Goal: Task Accomplishment & Management: Use online tool/utility

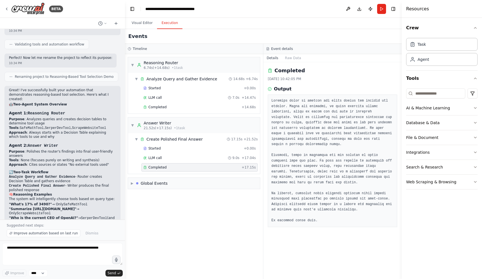
scroll to position [465, 0]
click at [162, 89] on div "Started" at bounding box center [192, 88] width 98 height 4
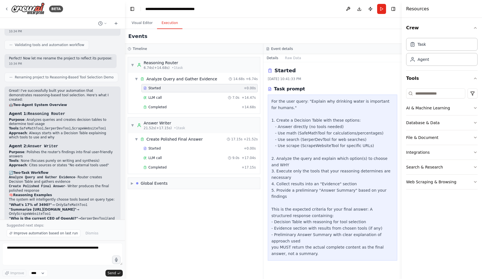
scroll to position [0, 0]
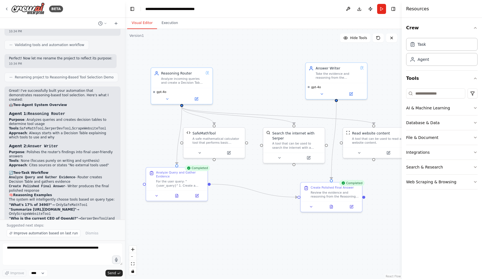
click at [139, 22] on button "Visual Editor" at bounding box center [142, 23] width 30 height 12
click at [197, 197] on button at bounding box center [196, 195] width 17 height 6
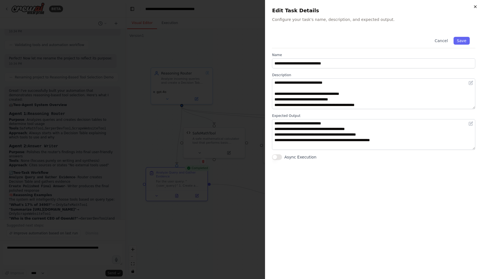
click at [476, 6] on icon "button" at bounding box center [475, 6] width 4 height 4
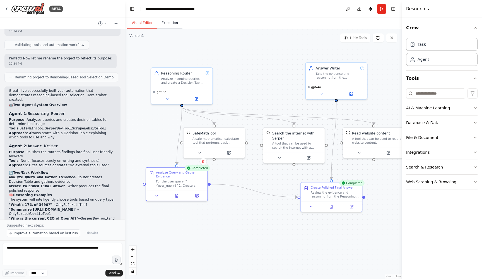
click at [174, 23] on button "Execution" at bounding box center [169, 23] width 25 height 12
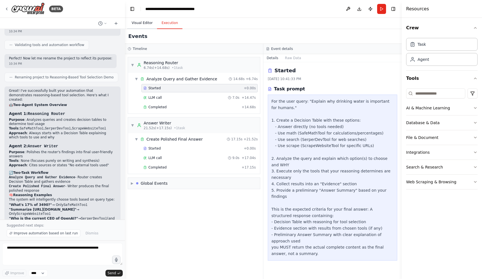
click at [147, 23] on button "Visual Editor" at bounding box center [142, 23] width 30 height 12
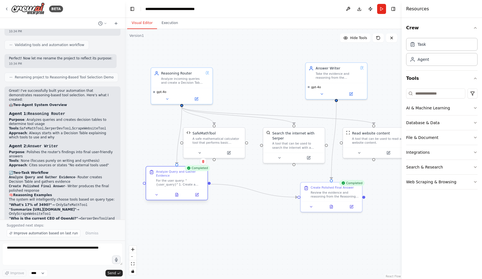
click at [199, 198] on div at bounding box center [176, 195] width 61 height 10
click at [197, 197] on icon at bounding box center [197, 195] width 4 height 4
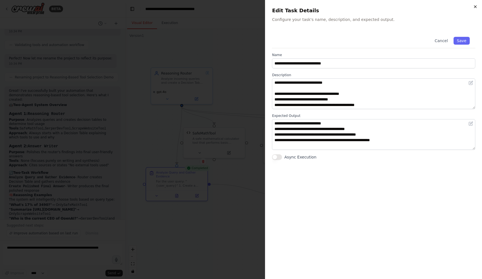
click at [474, 7] on icon "button" at bounding box center [475, 6] width 4 height 4
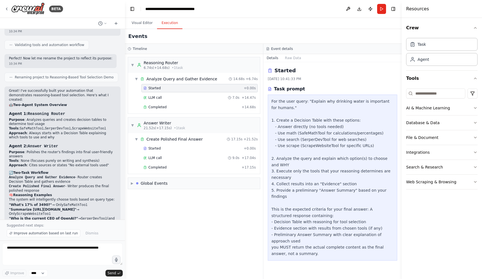
click at [163, 24] on button "Execution" at bounding box center [169, 23] width 25 height 12
click at [162, 98] on div "LLM call 7.0s + 14.47s" at bounding box center [199, 97] width 113 height 4
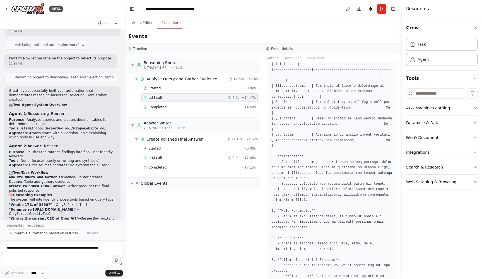
scroll to position [47, 0]
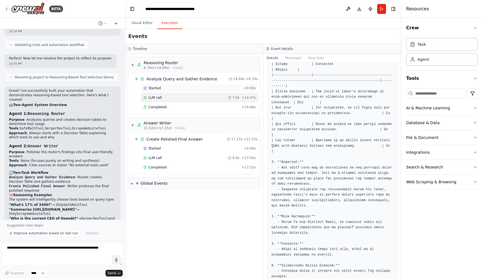
click at [186, 90] on div "Started" at bounding box center [192, 88] width 98 height 4
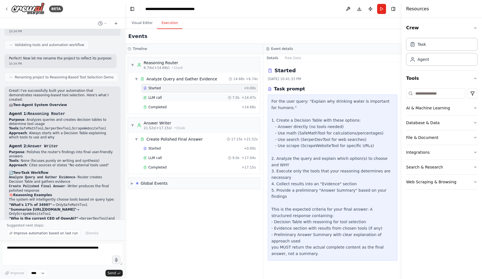
click at [186, 95] on div "LLM call 7.0s + 14.47s" at bounding box center [200, 98] width 116 height 8
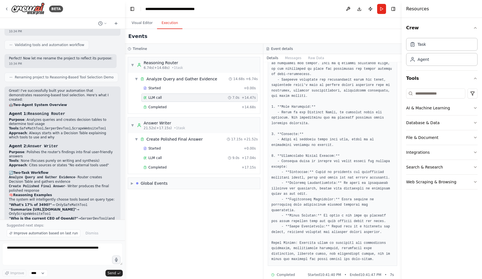
scroll to position [157, 0]
click at [186, 90] on div "Started" at bounding box center [192, 88] width 98 height 4
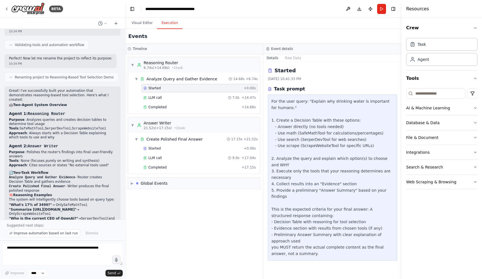
scroll to position [0, 0]
click at [177, 97] on div "LLM call 7.0s + 14.47s" at bounding box center [199, 97] width 113 height 4
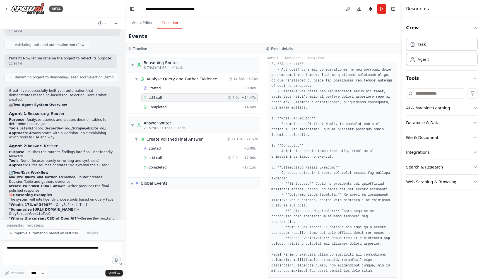
scroll to position [157, 0]
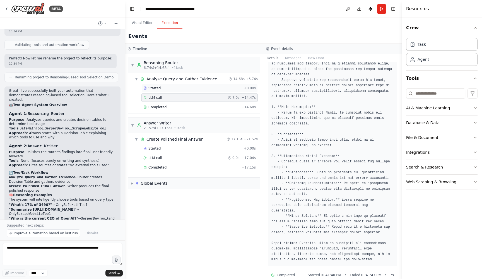
click at [187, 90] on div "Started" at bounding box center [192, 88] width 98 height 4
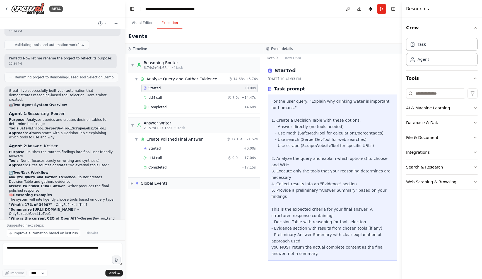
scroll to position [0, 0]
click at [185, 96] on div "LLM call 7.0s + 14.47s" at bounding box center [199, 97] width 113 height 4
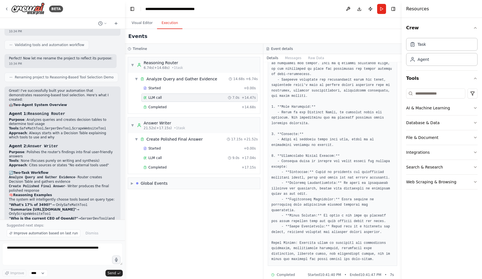
scroll to position [157, 0]
click at [175, 89] on div "Started" at bounding box center [192, 88] width 98 height 4
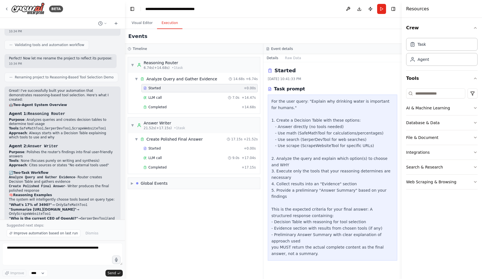
scroll to position [0, 0]
click at [185, 95] on div "LLM call 7.0s + 14.47s" at bounding box center [199, 97] width 113 height 4
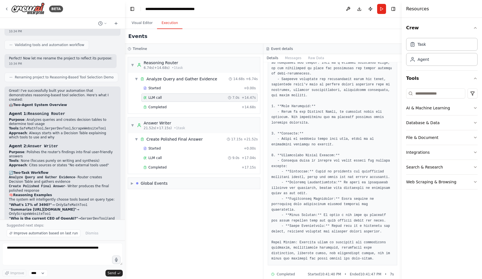
scroll to position [157, 0]
click at [183, 148] on div "Started" at bounding box center [192, 148] width 98 height 4
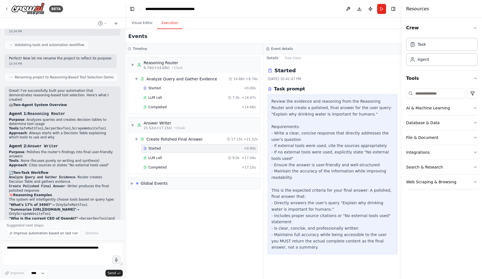
scroll to position [0, 0]
click at [193, 158] on div "LLM call 9.0s + 17.04s" at bounding box center [199, 158] width 113 height 4
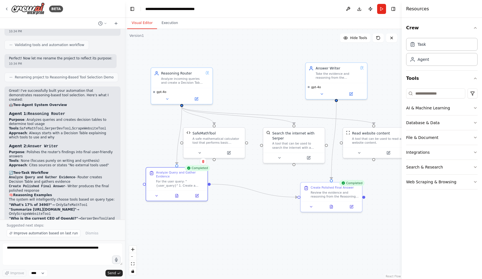
click at [144, 22] on button "Visual Editor" at bounding box center [142, 23] width 30 height 12
click at [199, 98] on button at bounding box center [196, 98] width 28 height 6
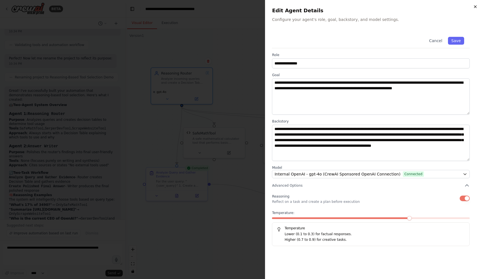
click at [477, 6] on icon "button" at bounding box center [475, 6] width 4 height 4
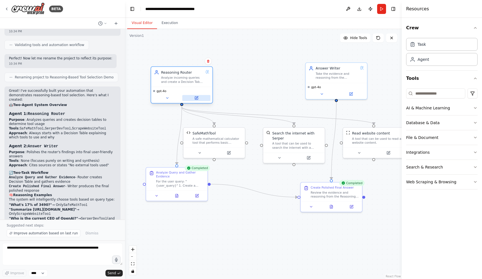
click at [196, 99] on icon at bounding box center [196, 98] width 3 height 3
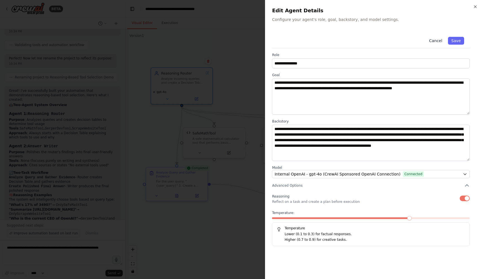
click at [434, 39] on button "Cancel" at bounding box center [436, 41] width 20 height 8
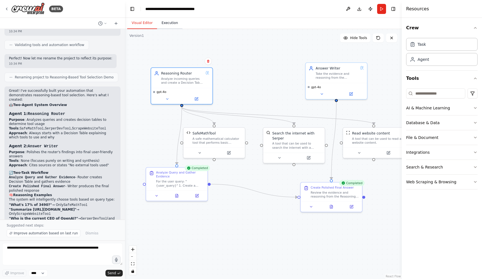
click at [169, 26] on button "Execution" at bounding box center [169, 23] width 25 height 12
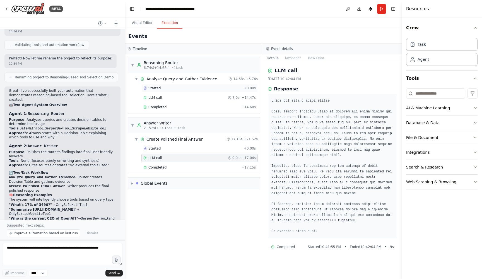
click at [165, 85] on div "Started + 0.00s" at bounding box center [200, 88] width 116 height 8
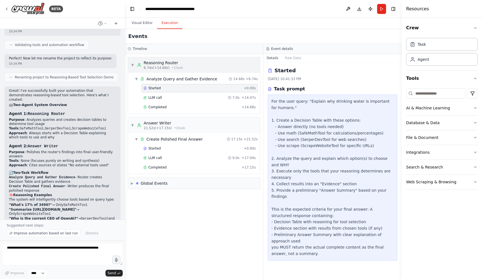
click at [161, 62] on div "Reasoning Router" at bounding box center [163, 63] width 39 height 6
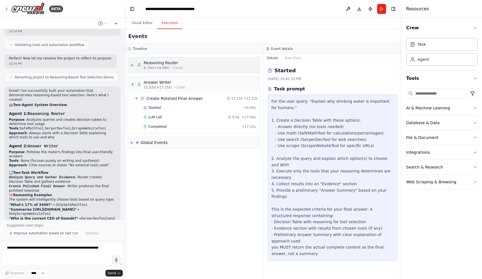
click at [161, 62] on div "Reasoning Router" at bounding box center [163, 63] width 39 height 6
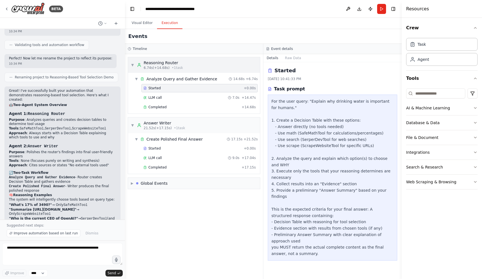
click at [163, 68] on span "6.74s (+14.68s)" at bounding box center [157, 68] width 26 height 4
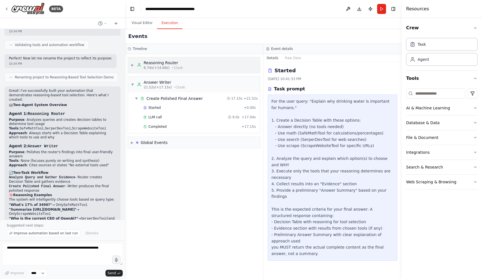
click at [163, 64] on div "Reasoning Router" at bounding box center [163, 63] width 39 height 6
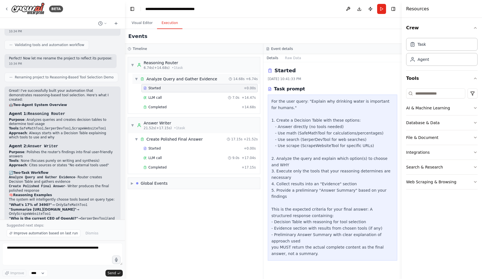
click at [162, 77] on div "Analyze Query and Gather Evidence" at bounding box center [182, 79] width 71 height 6
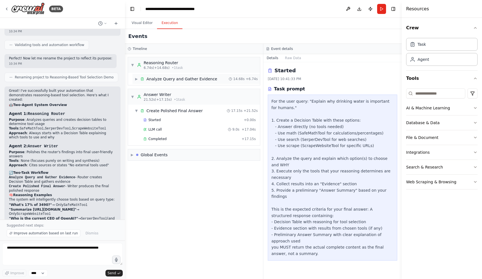
click at [162, 77] on div "Analyze Query and Gather Evidence" at bounding box center [182, 79] width 71 height 6
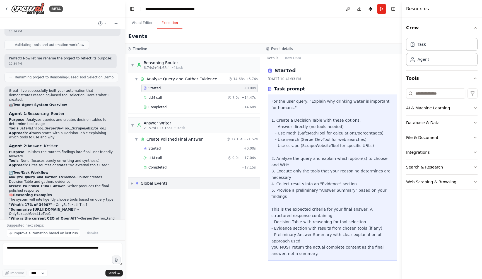
click at [131, 184] on div "▶ Global Events" at bounding box center [194, 183] width 132 height 11
click at [143, 194] on span "Execution Started" at bounding box center [152, 195] width 30 height 4
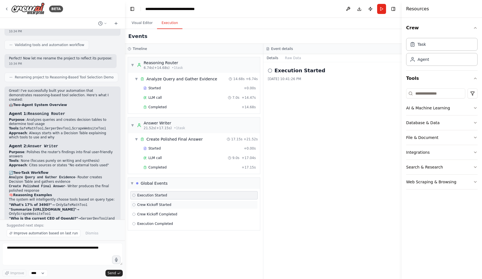
click at [147, 205] on span "Crew Kickoff Started" at bounding box center [154, 205] width 34 height 4
click at [149, 214] on span "Crew Kickoff Completed" at bounding box center [157, 214] width 40 height 4
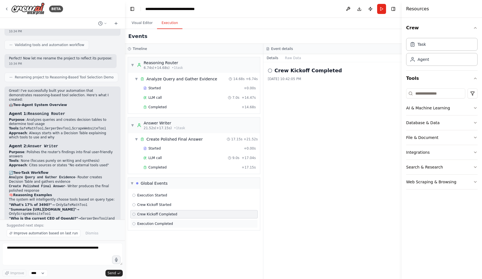
click at [150, 223] on span "Execution Completed" at bounding box center [155, 224] width 36 height 4
click at [430, 59] on div "Agent" at bounding box center [441, 59] width 71 height 13
click at [437, 48] on div "Task" at bounding box center [441, 44] width 71 height 13
click at [437, 62] on div "Agent" at bounding box center [441, 59] width 71 height 13
click at [430, 44] on div "Task" at bounding box center [441, 44] width 71 height 13
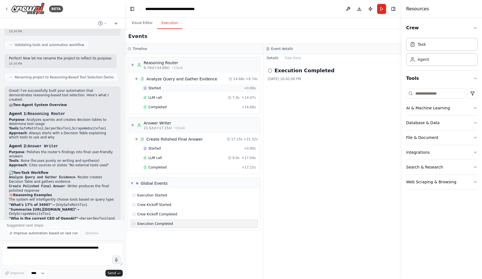
click at [183, 85] on div "Started + 0.00s" at bounding box center [200, 88] width 116 height 8
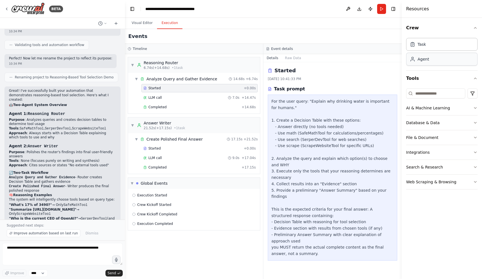
click at [416, 59] on div "Agent" at bounding box center [419, 59] width 19 height 6
click at [419, 47] on div "Task" at bounding box center [441, 44] width 71 height 13
click at [199, 66] on div "▼ Reasoning Router 6.74s (+14.68s) • 1 task" at bounding box center [194, 65] width 132 height 16
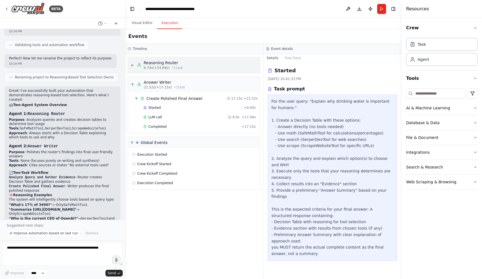
click at [199, 66] on div "▶ Reasoning Router 6.74s (+14.68s) • 1 task" at bounding box center [194, 65] width 132 height 16
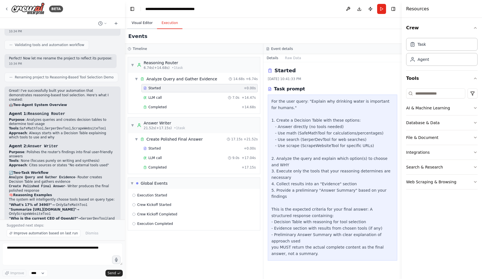
click at [145, 24] on button "Visual Editor" at bounding box center [142, 23] width 30 height 12
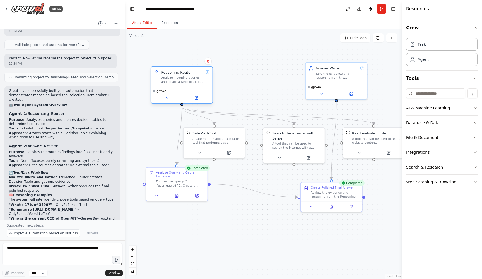
click at [177, 81] on div "Analyze incoming queries and create a Decision Table to determine which tools (…" at bounding box center [182, 80] width 42 height 8
click at [208, 74] on div "Reasoning Router Analyze incoming queries and create a Decision Table to determ…" at bounding box center [181, 77] width 55 height 14
click at [197, 100] on icon at bounding box center [196, 98] width 3 height 3
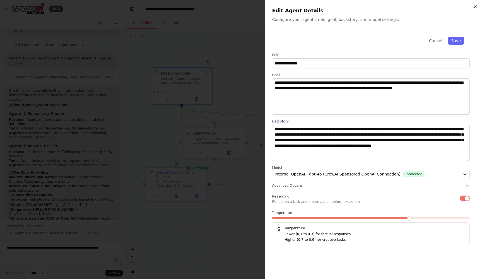
click at [475, 7] on icon "button" at bounding box center [476, 7] width 2 height 2
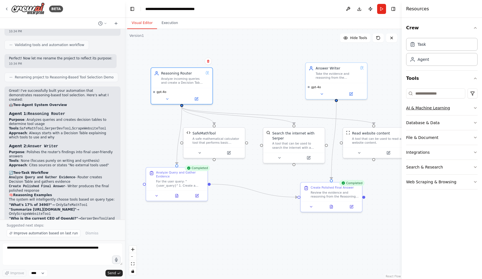
click at [430, 108] on button "AI & Machine Learning" at bounding box center [441, 108] width 71 height 15
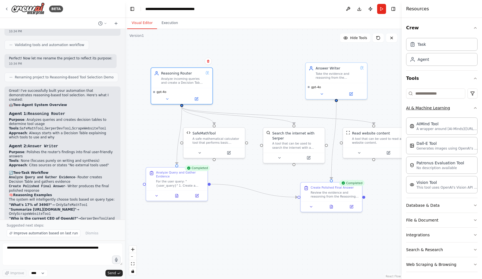
click at [460, 109] on button "AI & Machine Learning" at bounding box center [441, 108] width 71 height 15
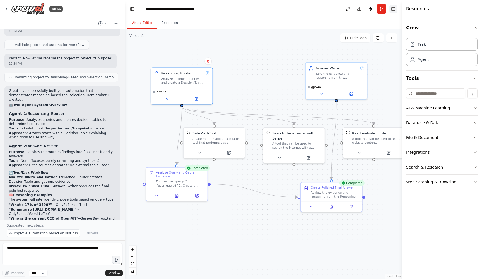
click at [395, 11] on button "Toggle Right Sidebar" at bounding box center [394, 9] width 8 height 8
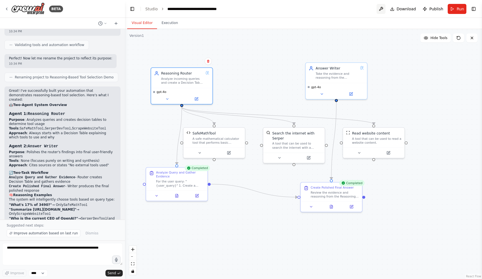
click at [381, 9] on button at bounding box center [381, 9] width 9 height 10
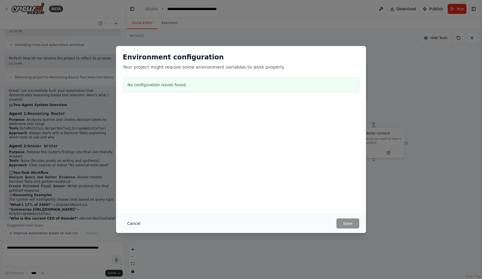
click at [131, 225] on button "Cancel" at bounding box center [134, 224] width 22 height 10
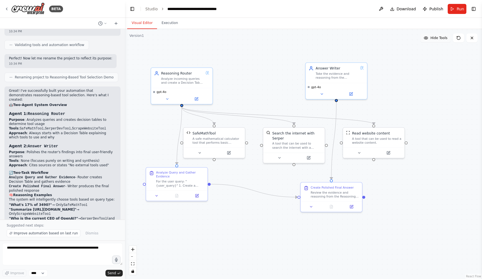
click at [439, 38] on span "Hide Tools" at bounding box center [439, 38] width 17 height 4
click at [439, 38] on span "Show Tools" at bounding box center [438, 38] width 18 height 4
click at [439, 38] on span "Hide Tools" at bounding box center [439, 38] width 17 height 4
click at [439, 38] on span "Show Tools" at bounding box center [438, 38] width 18 height 4
drag, startPoint x: 188, startPoint y: 172, endPoint x: 210, endPoint y: 188, distance: 27.0
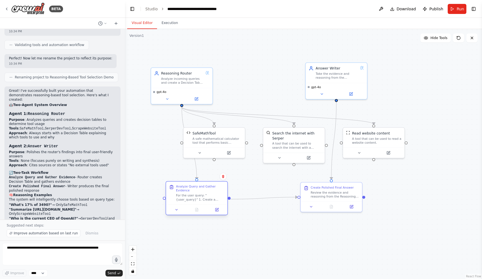
click at [210, 188] on div "Analyze Query and Gather Evidence" at bounding box center [200, 189] width 48 height 8
drag, startPoint x: 228, startPoint y: 138, endPoint x: 174, endPoint y: 137, distance: 54.4
click at [174, 137] on div "A safe mathematical calculator tool that performs basic arithmetic operations a…" at bounding box center [164, 140] width 49 height 8
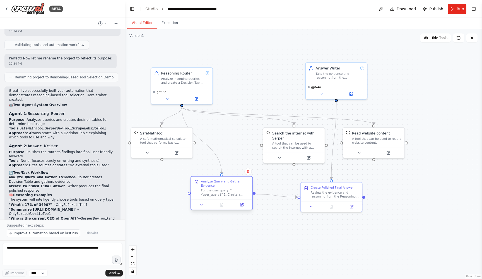
drag, startPoint x: 214, startPoint y: 186, endPoint x: 238, endPoint y: 179, distance: 24.1
click at [238, 179] on div "Analyze Query and Gather Evidence For the user query: "{user_query}" 1. Create …" at bounding box center [221, 188] width 61 height 23
click at [256, 133] on div ".deletable-edge-delete-btn { width: 20px; height: 20px; border: 0px solid #ffff…" at bounding box center [303, 154] width 357 height 250
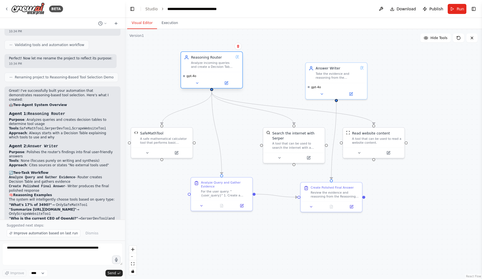
drag, startPoint x: 194, startPoint y: 85, endPoint x: 226, endPoint y: 72, distance: 34.0
click at [226, 72] on div "Reasoning Router Analyze incoming queries and create a Decision Table to determ…" at bounding box center [212, 69] width 62 height 37
drag, startPoint x: 291, startPoint y: 135, endPoint x: 264, endPoint y: 135, distance: 26.5
click at [264, 135] on div "Search the internet with Serper" at bounding box center [269, 135] width 49 height 10
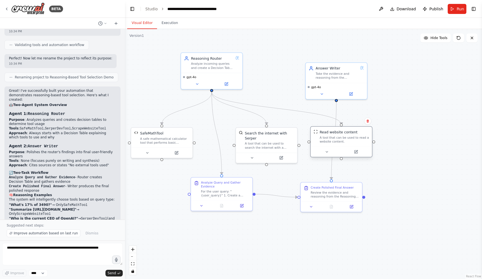
drag, startPoint x: 360, startPoint y: 133, endPoint x: 325, endPoint y: 132, distance: 34.6
click at [325, 132] on div "Read website content" at bounding box center [339, 132] width 38 height 5
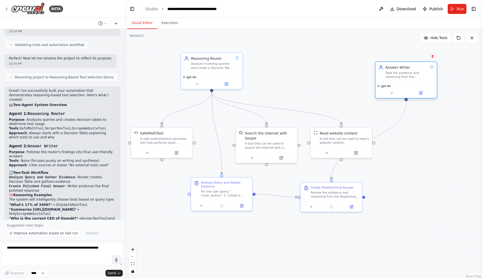
drag, startPoint x: 343, startPoint y: 72, endPoint x: 415, endPoint y: 70, distance: 71.2
click at [415, 70] on div "Answer Writer Take the evidence and reasoning from the Reasoning Router and cra…" at bounding box center [407, 72] width 42 height 14
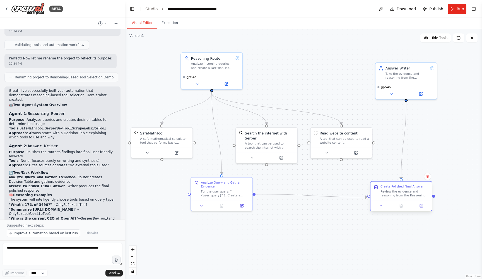
drag, startPoint x: 339, startPoint y: 191, endPoint x: 409, endPoint y: 191, distance: 69.5
click at [409, 191] on div "Review the evidence and reasoning from the Reasoning Router and create a polish…" at bounding box center [405, 194] width 48 height 8
click at [412, 162] on div ".deletable-edge-delete-btn { width: 20px; height: 20px; border: 0px solid #ffff…" at bounding box center [303, 154] width 357 height 250
drag, startPoint x: 212, startPoint y: 91, endPoint x: 206, endPoint y: 146, distance: 55.3
click at [206, 146] on div ".deletable-edge-delete-btn { width: 20px; height: 20px; border: 0px solid #ffff…" at bounding box center [303, 154] width 357 height 250
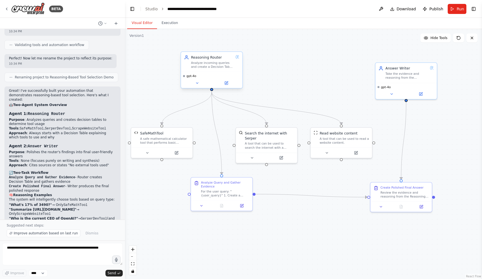
click at [226, 86] on div "gpt-4o" at bounding box center [211, 80] width 61 height 16
click at [228, 84] on icon at bounding box center [226, 83] width 3 height 3
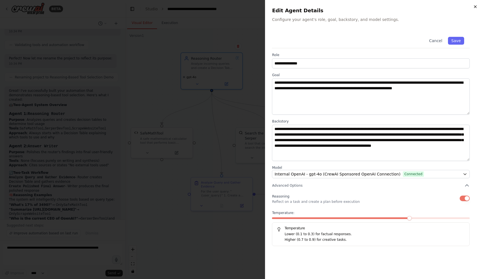
click at [475, 5] on icon "button" at bounding box center [475, 6] width 4 height 4
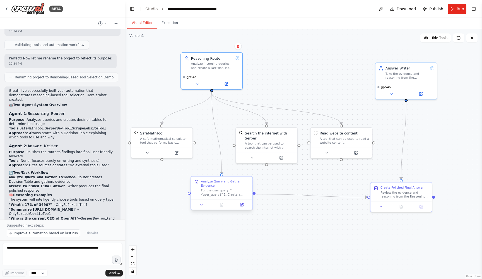
click at [221, 181] on div "Analyze Query and Gather Evidence" at bounding box center [225, 184] width 48 height 8
click at [241, 205] on icon at bounding box center [241, 204] width 3 height 3
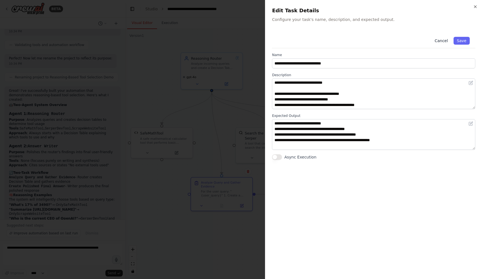
click at [445, 39] on button "Cancel" at bounding box center [442, 41] width 20 height 8
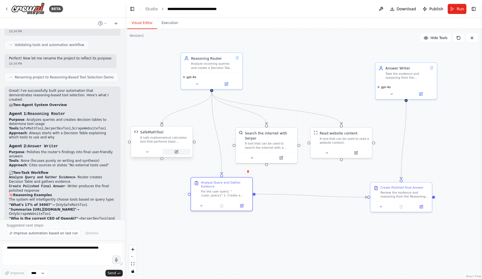
click at [176, 151] on icon at bounding box center [176, 151] width 3 height 3
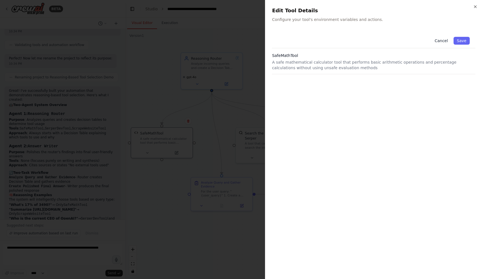
click at [443, 39] on button "Cancel" at bounding box center [442, 41] width 20 height 8
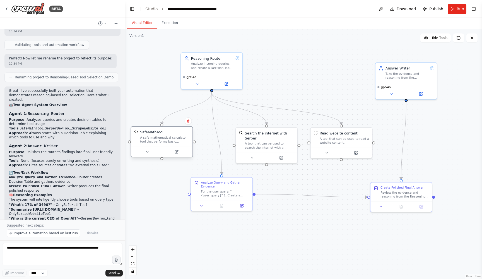
click at [149, 132] on div "SafeMathTool" at bounding box center [151, 132] width 23 height 5
click at [473, 8] on button "Toggle Right Sidebar" at bounding box center [474, 9] width 8 height 8
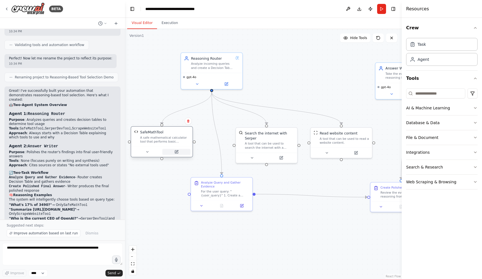
click at [178, 152] on icon at bounding box center [176, 152] width 4 height 4
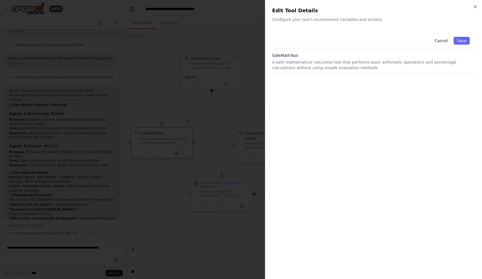
click at [439, 40] on button "Cancel" at bounding box center [442, 41] width 20 height 8
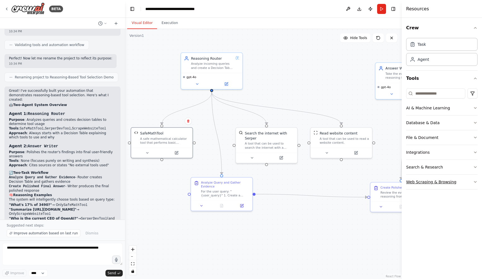
click at [460, 180] on button "Web Scraping & Browsing" at bounding box center [441, 182] width 71 height 15
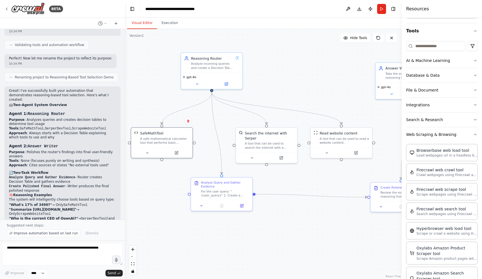
scroll to position [46, 0]
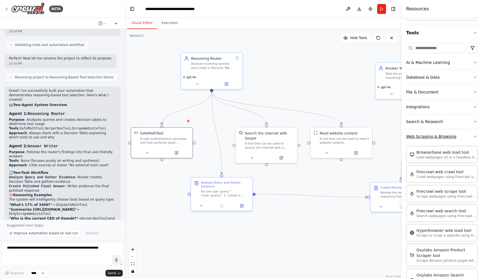
click at [441, 140] on button "Web Scraping & Browsing" at bounding box center [441, 136] width 71 height 15
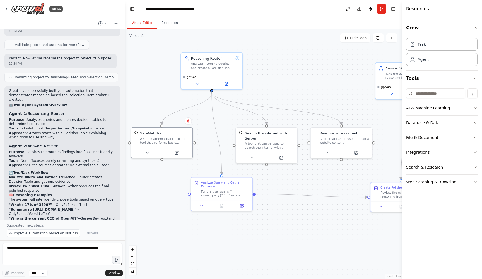
click at [441, 167] on button "Search & Research" at bounding box center [441, 167] width 71 height 15
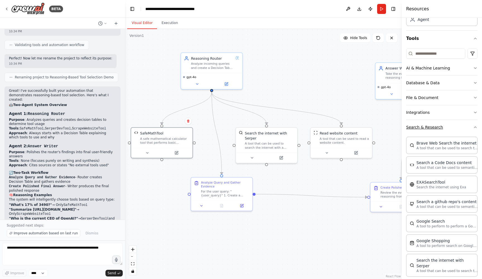
scroll to position [27, 0]
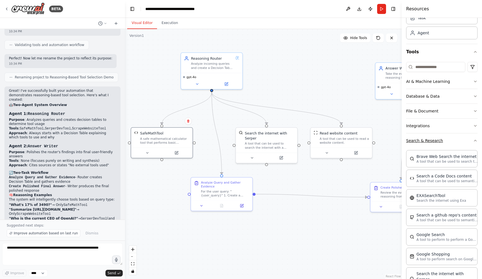
click at [448, 140] on button "Search & Research" at bounding box center [441, 140] width 71 height 15
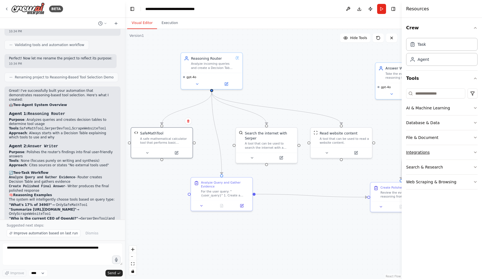
click at [447, 151] on button "Integrations" at bounding box center [441, 152] width 71 height 15
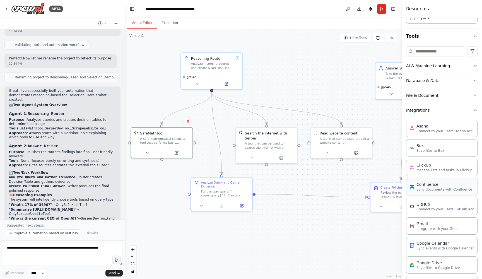
scroll to position [39, 0]
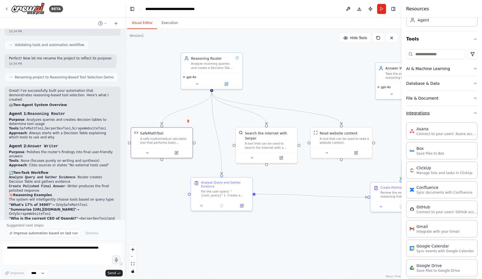
click at [436, 116] on button "Integrations" at bounding box center [441, 113] width 71 height 15
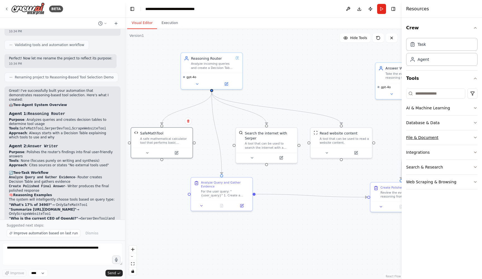
click at [445, 137] on button "File & Document" at bounding box center [441, 137] width 71 height 15
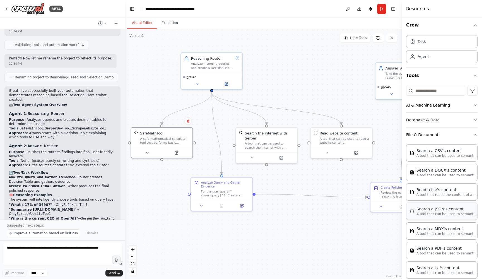
scroll to position [1, 0]
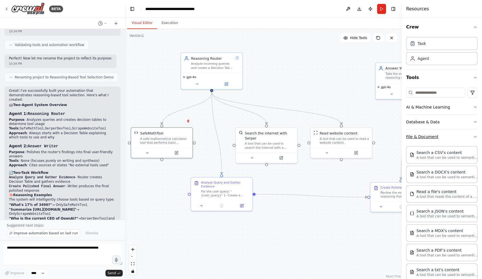
click at [446, 139] on button "File & Document" at bounding box center [441, 137] width 71 height 15
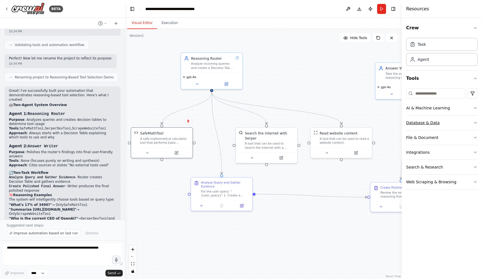
click at [446, 124] on button "Database & Data" at bounding box center [441, 123] width 71 height 15
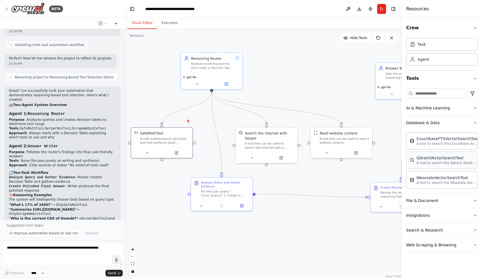
click at [441, 167] on div "QdrantVectorSearchTool A tool to search the Qdrant database for relevant inform…" at bounding box center [441, 160] width 71 height 17
click at [439, 160] on div "QdrantVectorSearchTool" at bounding box center [447, 158] width 61 height 6
click at [450, 120] on button "Database & Data" at bounding box center [441, 123] width 71 height 15
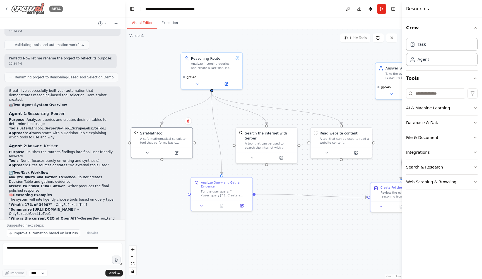
click at [7, 7] on icon at bounding box center [6, 9] width 4 height 4
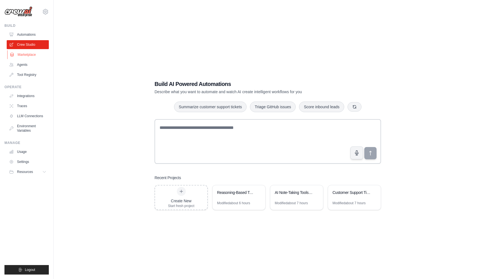
click at [33, 55] on link "Marketplace" at bounding box center [28, 54] width 42 height 9
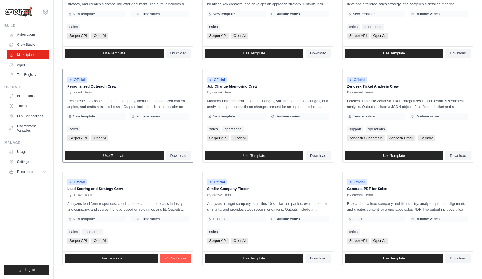
scroll to position [211, 0]
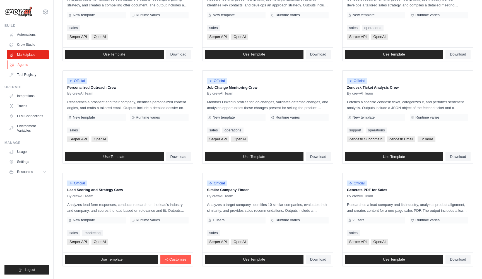
click at [31, 67] on link "Agents" at bounding box center [28, 64] width 42 height 9
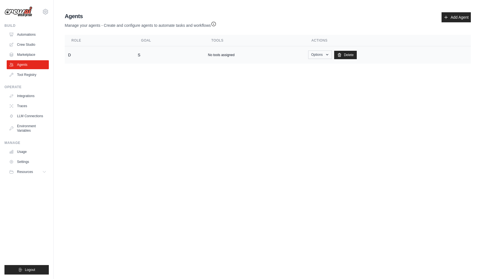
click at [327, 55] on icon "button" at bounding box center [327, 54] width 2 height 1
click at [303, 78] on link "Edit" at bounding box center [312, 78] width 40 height 10
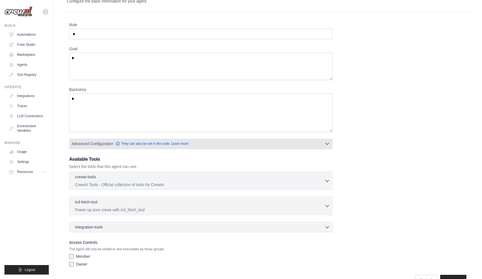
scroll to position [21, 0]
click at [136, 142] on link "They can also be set in the code. Learn more" at bounding box center [152, 143] width 73 height 4
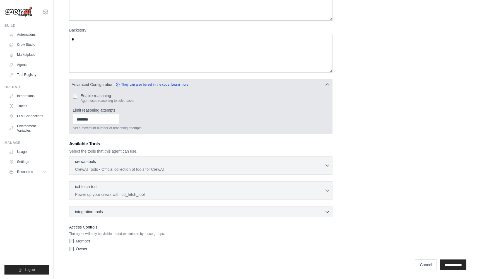
scroll to position [80, 0]
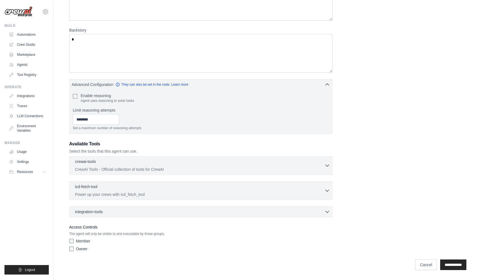
click at [231, 159] on div "crewai-tools 0 selected CrewAI Tools - Official collection of tools for CrewAI …" at bounding box center [201, 165] width 264 height 18
click at [328, 164] on icon "button" at bounding box center [328, 165] width 6 height 6
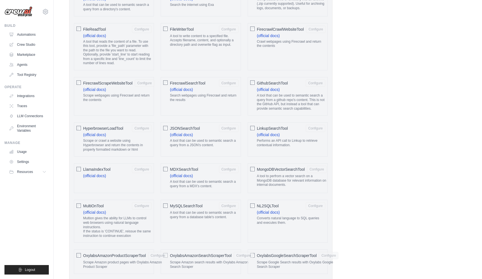
scroll to position [448, 0]
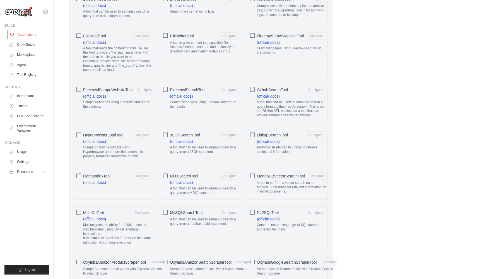
click at [26, 36] on link "Automations" at bounding box center [28, 34] width 42 height 9
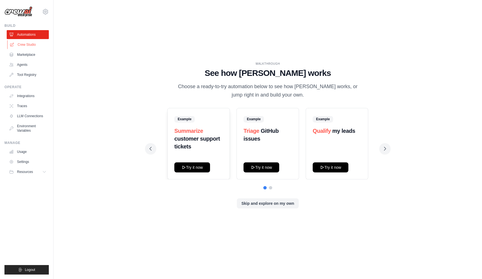
click at [22, 44] on link "Crew Studio" at bounding box center [28, 44] width 42 height 9
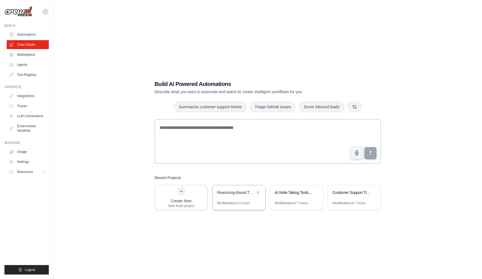
click at [240, 198] on div "Reasoning-Based Tool Selection Demo" at bounding box center [239, 193] width 53 height 16
click at [24, 74] on link "Tool Registry" at bounding box center [28, 74] width 42 height 9
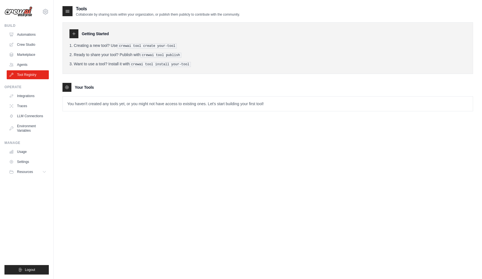
click at [79, 100] on p "You haven't created any tools yet, or you might not have access to existing one…" at bounding box center [268, 104] width 410 height 15
click at [27, 55] on link "Marketplace" at bounding box center [28, 54] width 42 height 9
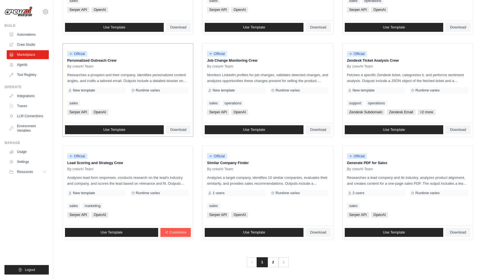
scroll to position [237, 0]
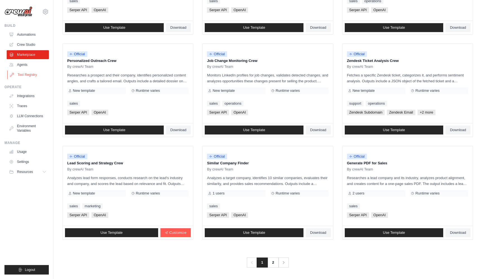
click at [31, 77] on link "Tool Registry" at bounding box center [28, 74] width 42 height 9
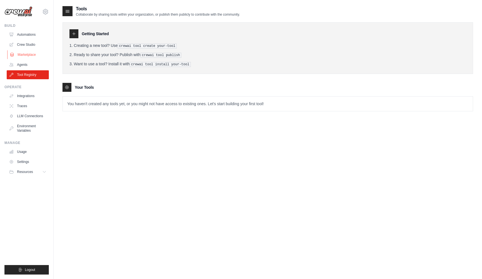
click at [25, 55] on link "Marketplace" at bounding box center [28, 54] width 42 height 9
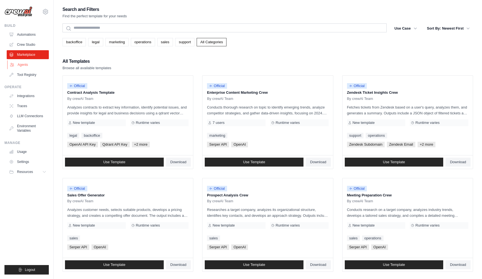
click at [23, 64] on link "Agents" at bounding box center [28, 64] width 42 height 9
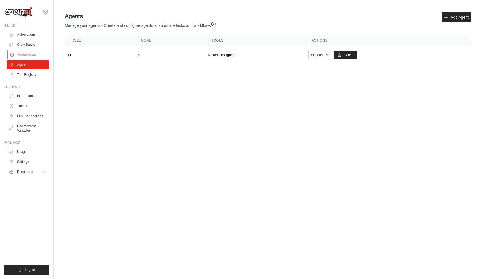
click at [25, 56] on link "Marketplace" at bounding box center [28, 54] width 42 height 9
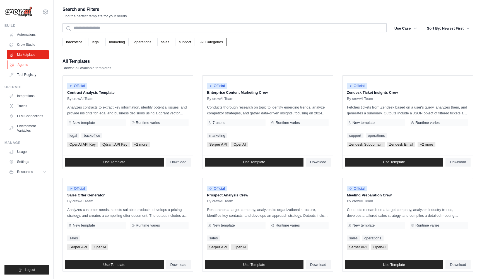
click at [25, 63] on link "Agents" at bounding box center [28, 64] width 42 height 9
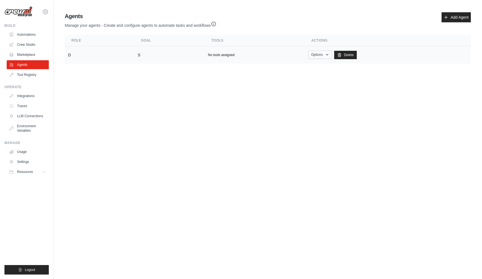
click at [313, 56] on button "Options" at bounding box center [320, 55] width 24 height 8
click at [301, 79] on link "Edit" at bounding box center [312, 78] width 40 height 10
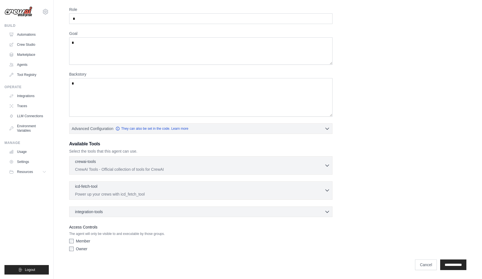
scroll to position [36, 0]
click at [326, 206] on div "crewai-tools 0 selected CrewAI Tools - Official collection of tools for CrewAI" at bounding box center [201, 186] width 264 height 61
click at [324, 168] on p "CrewAI Tools - Official collection of tools for CrewAI" at bounding box center [200, 169] width 250 height 6
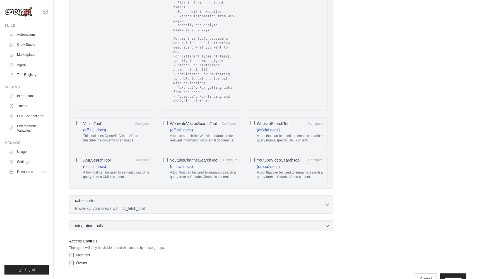
scroll to position [1001, 0]
click at [296, 198] on div "icd-fetch-tool 0 selected" at bounding box center [200, 201] width 250 height 7
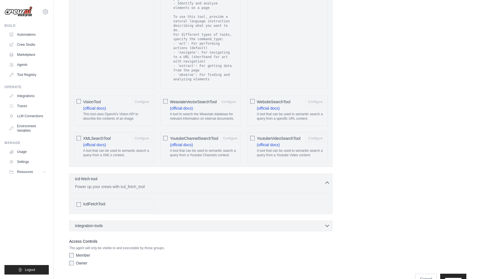
click at [295, 223] on div "integration-tools 0 selected" at bounding box center [202, 226] width 255 height 6
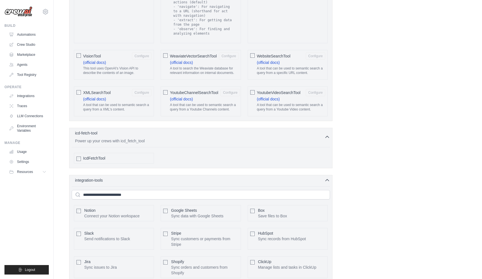
scroll to position [1044, 0]
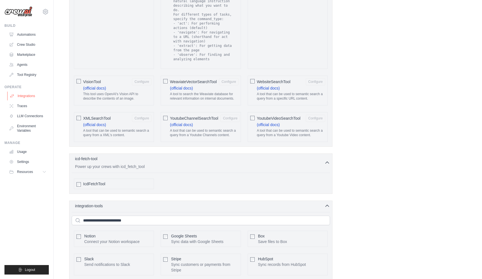
click at [32, 95] on link "Integrations" at bounding box center [28, 96] width 42 height 9
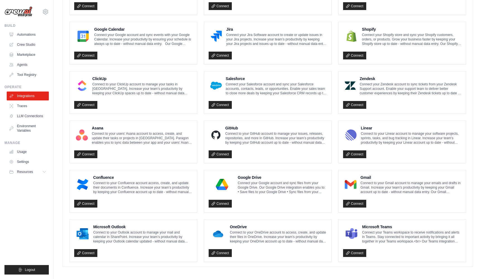
scroll to position [243, 0]
click at [27, 108] on link "Traces" at bounding box center [28, 106] width 42 height 9
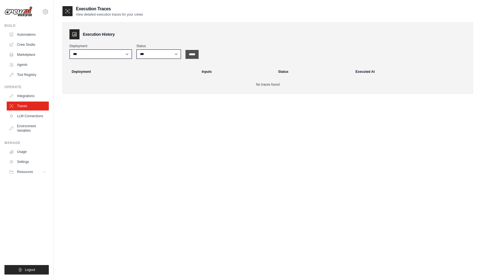
click at [194, 54] on input "*****" at bounding box center [192, 54] width 13 height 9
click at [35, 115] on link "LLM Connections" at bounding box center [28, 116] width 42 height 9
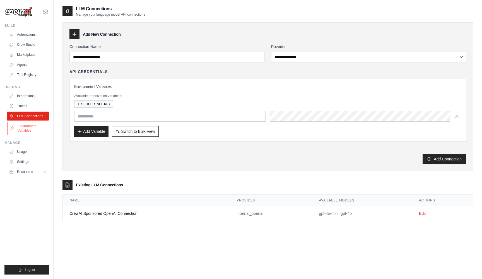
click at [32, 130] on link "Environment Variables" at bounding box center [28, 128] width 42 height 13
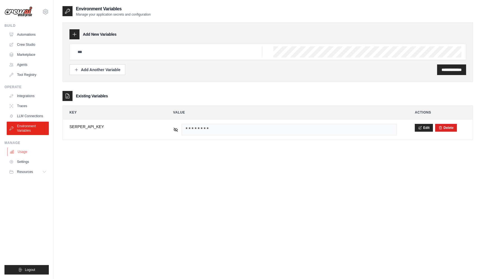
click at [30, 152] on link "Usage" at bounding box center [28, 151] width 42 height 9
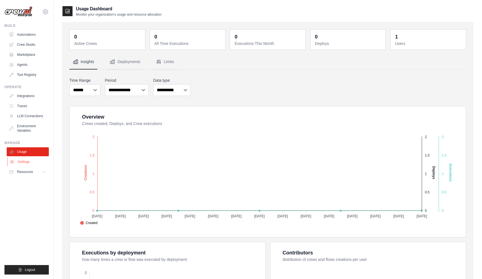
click at [27, 163] on link "Settings" at bounding box center [28, 161] width 42 height 9
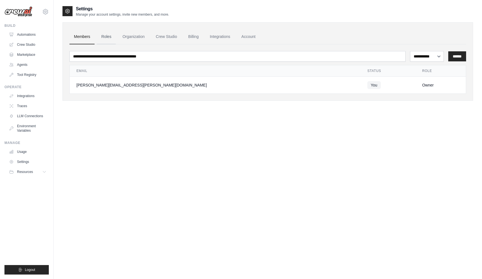
click at [107, 37] on link "Roles" at bounding box center [106, 36] width 19 height 15
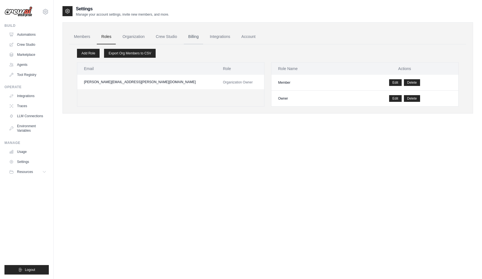
click at [197, 35] on link "Billing" at bounding box center [193, 36] width 19 height 15
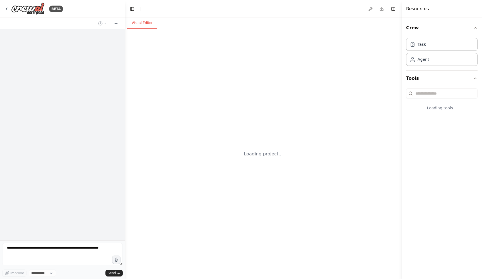
select select "****"
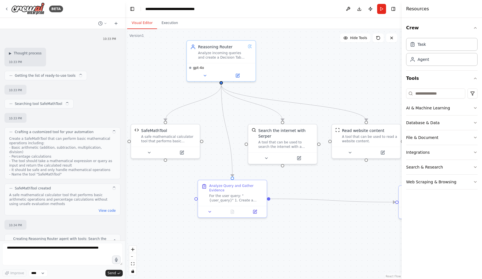
scroll to position [444, 0]
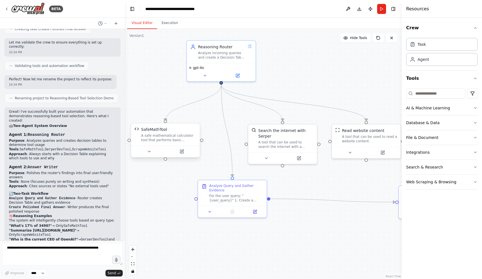
click at [172, 140] on div "A safe mathematical calculator tool that performs basic arithmetic operations a…" at bounding box center [168, 137] width 55 height 9
click at [184, 152] on icon at bounding box center [182, 151] width 4 height 4
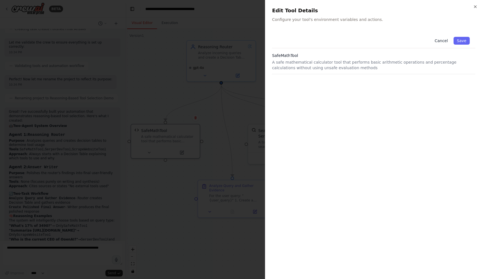
click at [441, 39] on button "Cancel" at bounding box center [442, 41] width 20 height 8
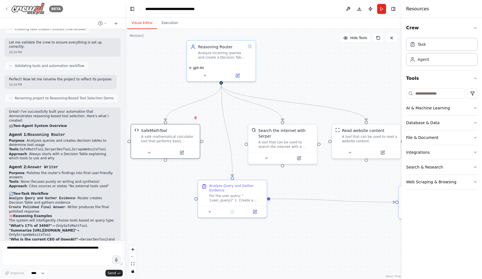
click at [7, 7] on icon at bounding box center [6, 9] width 4 height 4
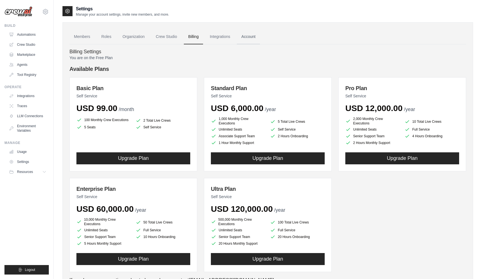
click at [252, 37] on link "Account" at bounding box center [248, 36] width 23 height 15
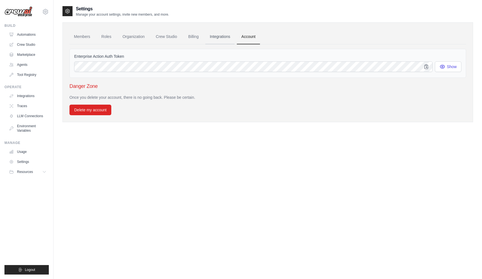
click at [221, 38] on link "Integrations" at bounding box center [219, 36] width 29 height 15
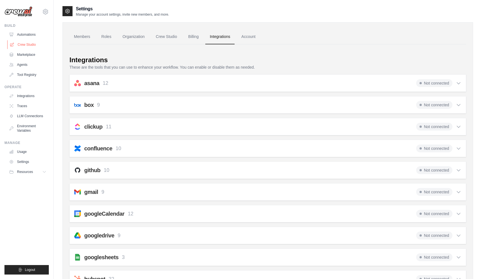
click at [29, 44] on link "Crew Studio" at bounding box center [28, 44] width 42 height 9
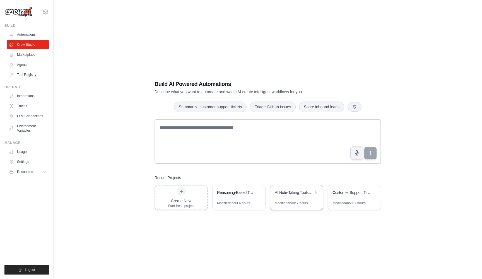
click at [300, 197] on div "AI Note-Taking Tools Market Research & Decision Brief" at bounding box center [297, 193] width 53 height 16
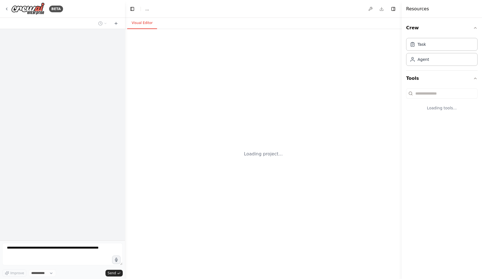
select select "****"
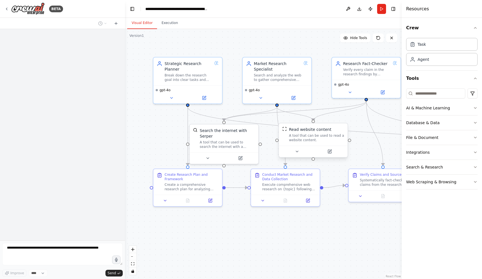
scroll to position [124, 0]
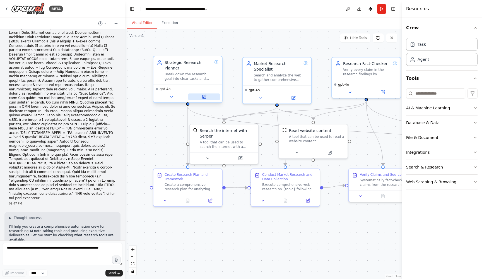
click at [206, 97] on icon at bounding box center [204, 97] width 4 height 4
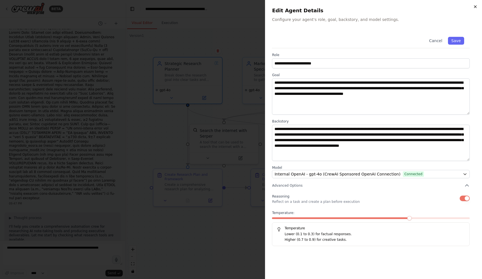
click at [476, 5] on icon "button" at bounding box center [475, 6] width 4 height 4
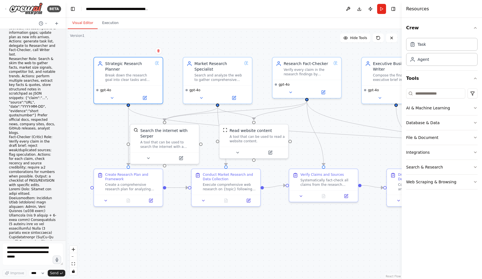
drag, startPoint x: 125, startPoint y: 111, endPoint x: 66, endPoint y: 110, distance: 58.9
click at [66, 110] on div "BETA Goal Given a topic, have agents plan the work, research it on the web, ver…" at bounding box center [241, 139] width 482 height 279
click at [394, 9] on button "Toggle Right Sidebar" at bounding box center [394, 9] width 8 height 8
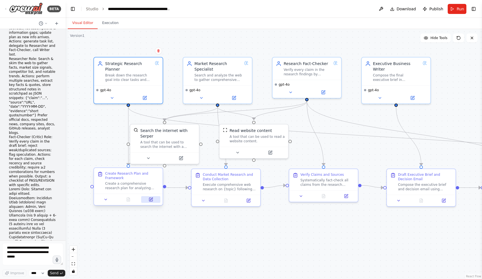
click at [151, 201] on icon at bounding box center [150, 199] width 3 height 3
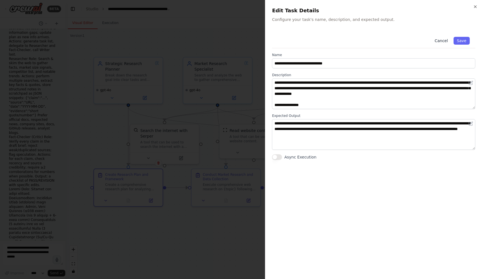
click at [441, 40] on button "Cancel" at bounding box center [442, 41] width 20 height 8
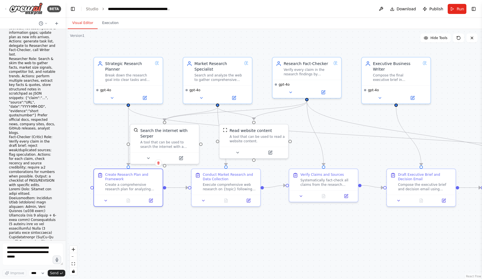
scroll to position [1471, 0]
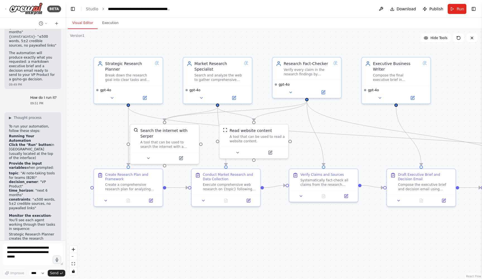
click at [470, 219] on div ".deletable-edge-delete-btn { width: 20px; height: 20px; border: 0px solid #ffff…" at bounding box center [274, 154] width 417 height 250
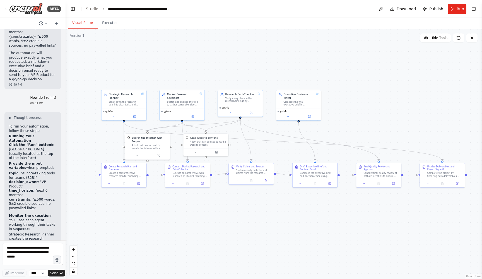
drag, startPoint x: 470, startPoint y: 219, endPoint x: 347, endPoint y: 196, distance: 125.3
click at [347, 196] on div ".deletable-edge-delete-btn { width: 20px; height: 20px; border: 0px solid #ffff…" at bounding box center [274, 154] width 417 height 250
click at [347, 202] on div ".deletable-edge-delete-btn { width: 20px; height: 20px; border: 0px solid #ffff…" at bounding box center [274, 154] width 417 height 250
click at [136, 117] on icon at bounding box center [134, 115] width 3 height 3
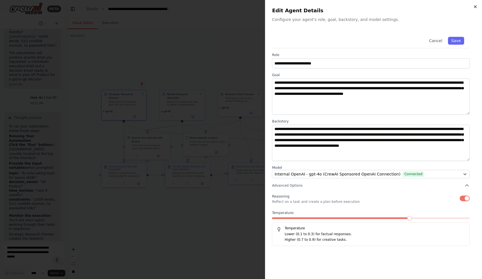
click at [474, 6] on icon "button" at bounding box center [475, 6] width 4 height 4
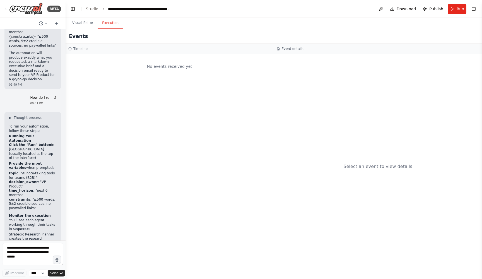
click at [107, 21] on button "Execution" at bounding box center [110, 23] width 25 height 12
click at [92, 9] on link "Studio" at bounding box center [92, 9] width 13 height 4
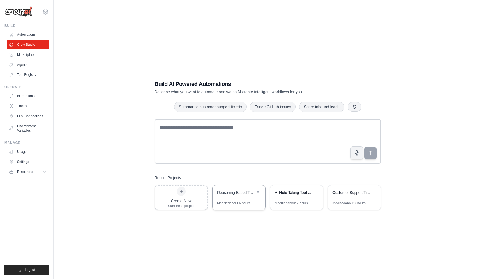
click at [231, 197] on div "Reasoning-Based Tool Selection Demo" at bounding box center [239, 193] width 53 height 16
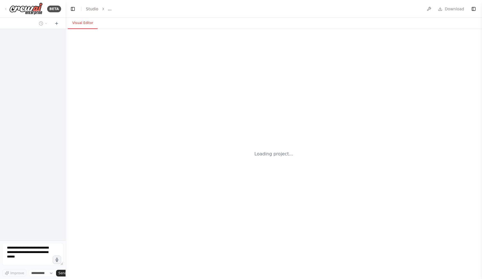
select select "****"
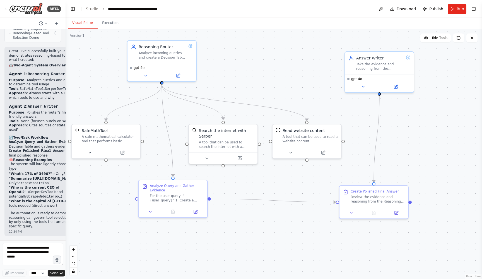
scroll to position [864, 0]
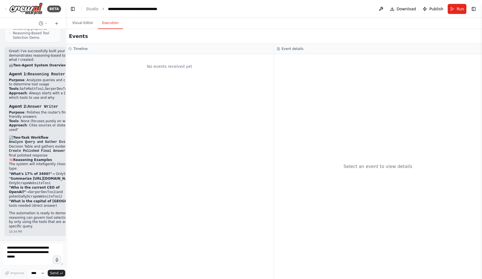
click at [109, 24] on button "Execution" at bounding box center [110, 23] width 25 height 12
click at [85, 23] on button "Visual Editor" at bounding box center [83, 23] width 30 height 12
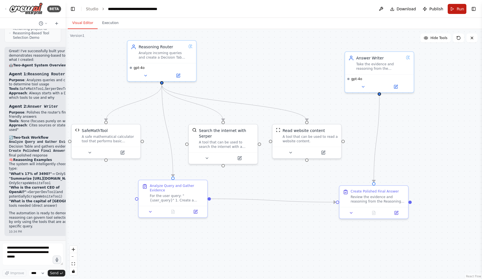
click at [458, 10] on span "Run" at bounding box center [461, 9] width 8 height 6
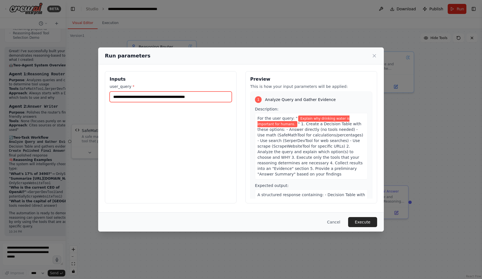
click at [185, 100] on input "**********" at bounding box center [171, 97] width 122 height 11
type input "**********"
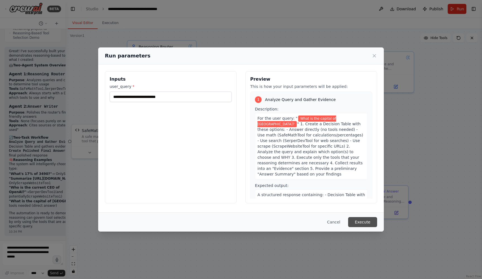
click at [359, 221] on button "Execute" at bounding box center [362, 222] width 29 height 10
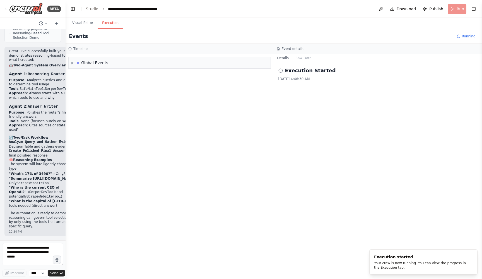
click at [110, 24] on button "Execution" at bounding box center [110, 23] width 25 height 12
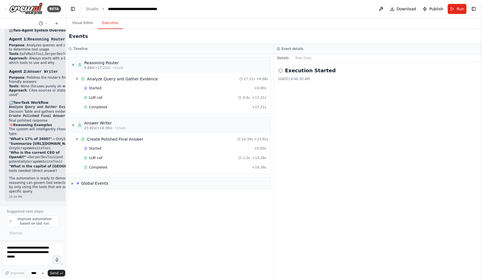
scroll to position [899, 0]
click at [145, 89] on div "Started" at bounding box center [168, 88] width 168 height 4
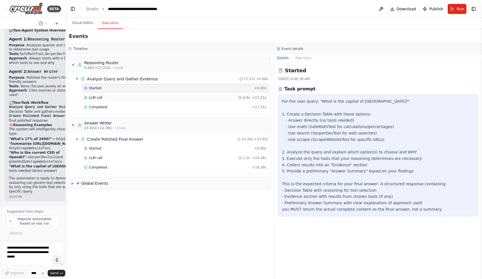
click at [145, 95] on div "LLM call 6.4s + 17.21s" at bounding box center [175, 98] width 186 height 8
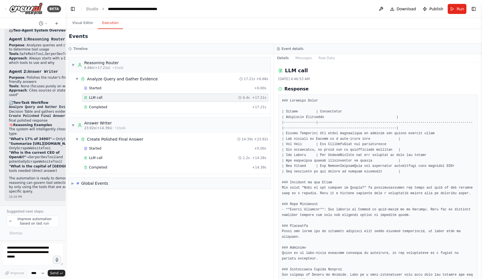
scroll to position [0, 0]
click at [302, 59] on button "Messages" at bounding box center [303, 58] width 23 height 8
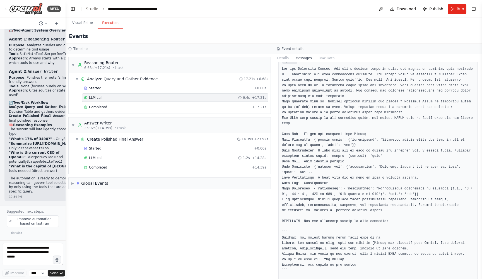
scroll to position [24, 0]
click at [193, 89] on div "Started" at bounding box center [168, 88] width 168 height 4
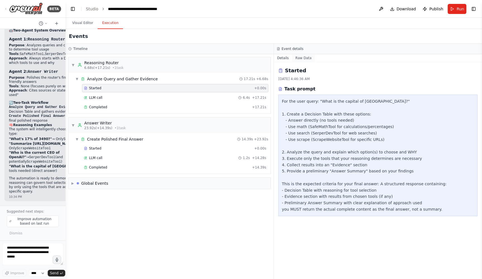
click at [309, 57] on button "Raw Data" at bounding box center [303, 58] width 23 height 8
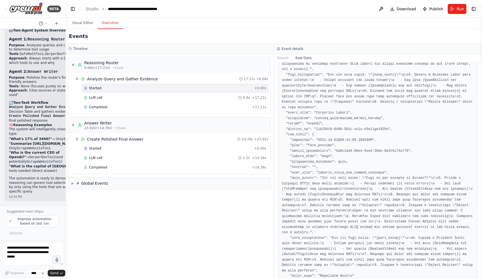
scroll to position [118, 0]
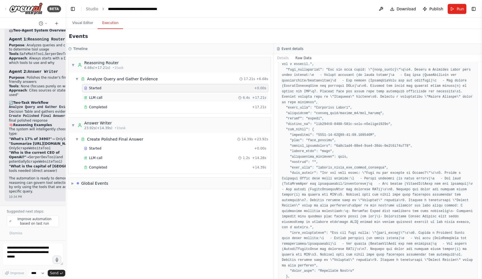
click at [160, 96] on div "LLM call 6.4s + 17.21s" at bounding box center [175, 97] width 183 height 4
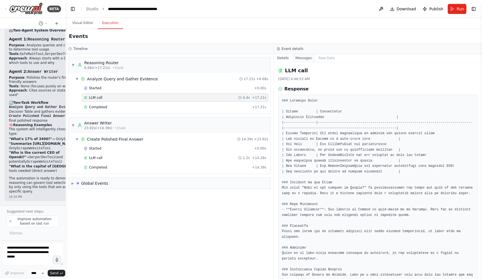
click at [312, 58] on button "Messages" at bounding box center [303, 58] width 23 height 8
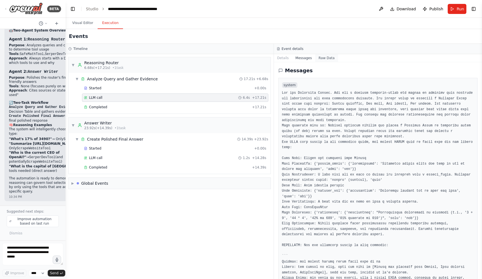
click at [331, 58] on button "Raw Data" at bounding box center [326, 58] width 23 height 8
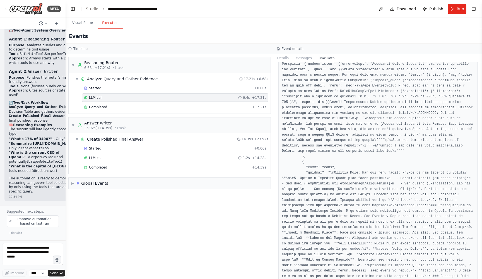
scroll to position [1301, 0]
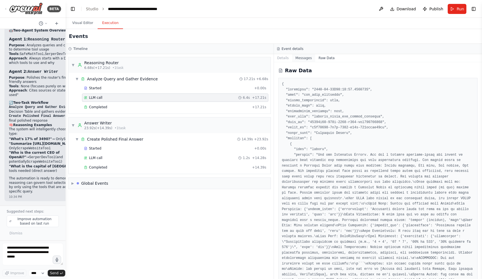
scroll to position [0, 0]
click at [304, 57] on button "Messages" at bounding box center [303, 58] width 23 height 8
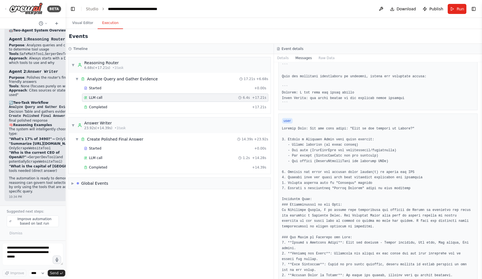
scroll to position [229, 0]
click at [88, 24] on button "Visual Editor" at bounding box center [83, 23] width 30 height 12
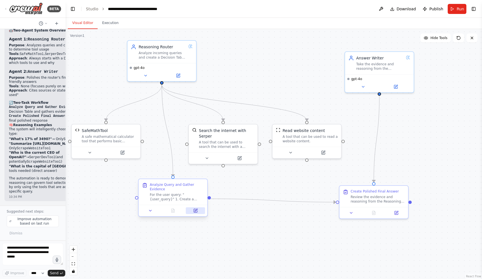
click at [195, 211] on icon at bounding box center [195, 210] width 3 height 3
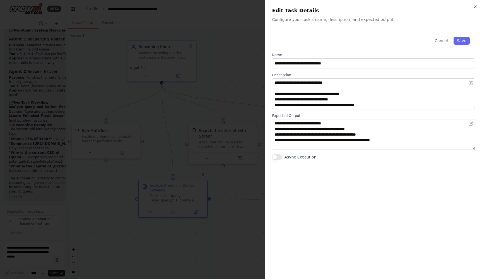
scroll to position [0, 0]
click at [244, 70] on div at bounding box center [241, 139] width 482 height 279
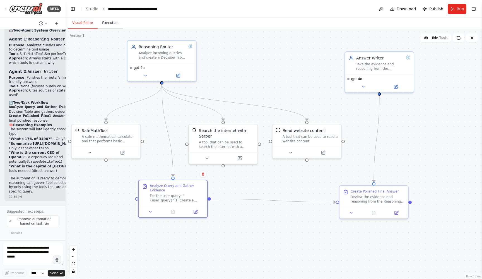
click at [112, 22] on button "Execution" at bounding box center [110, 23] width 25 height 12
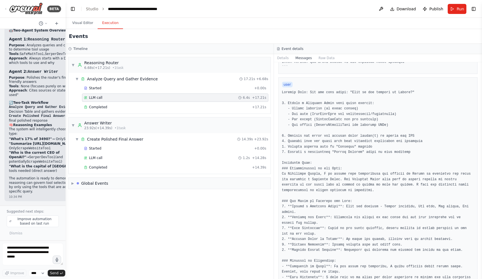
scroll to position [270, 0]
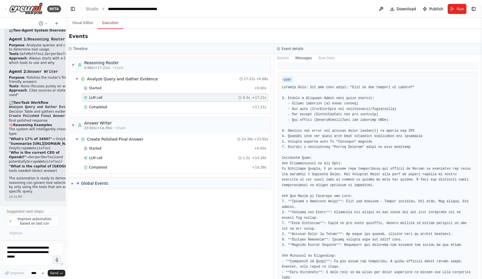
click at [327, 135] on pre at bounding box center [378, 264] width 192 height 359
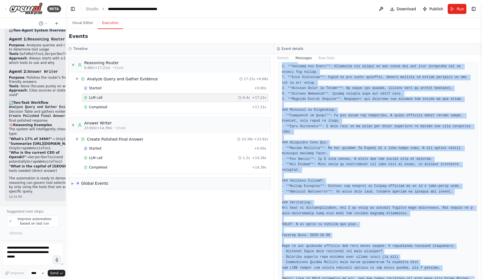
scroll to position [433, 0]
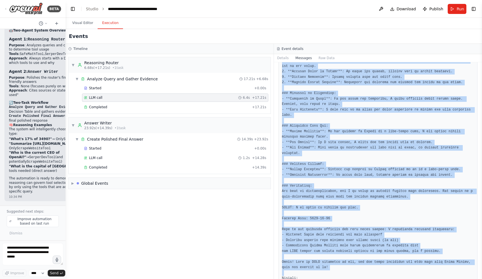
drag, startPoint x: 284, startPoint y: 67, endPoint x: 382, endPoint y: 275, distance: 229.7
click at [382, 276] on div "Messages system user" at bounding box center [378, 170] width 209 height 217
copy div "user Current Task: For the user query: "What is the capital of Cyprus?" 1. Crea…"
click at [324, 56] on button "Raw Data" at bounding box center [326, 58] width 23 height 8
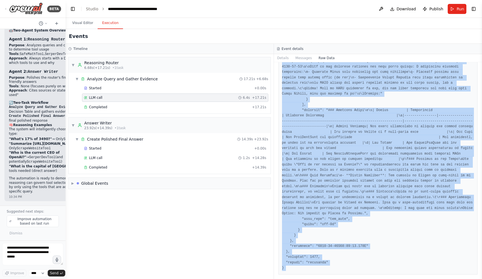
scroll to position [3104, 0]
drag, startPoint x: 282, startPoint y: 83, endPoint x: 482, endPoint y: 279, distance: 280.1
click at [482, 279] on div "BETA 10:33 PM ▶ Thought process I'll help you build an automation that demonstr…" at bounding box center [241, 139] width 482 height 279
copy div "{ "timestamp": "2025-08-27T08:46:53.763447Z", "type": "llm_call_completed", "so…"
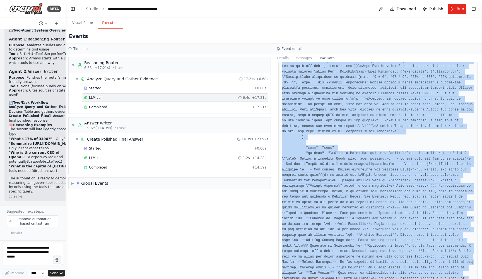
scroll to position [1315, 0]
click at [474, 9] on button "Toggle Right Sidebar" at bounding box center [474, 9] width 8 height 8
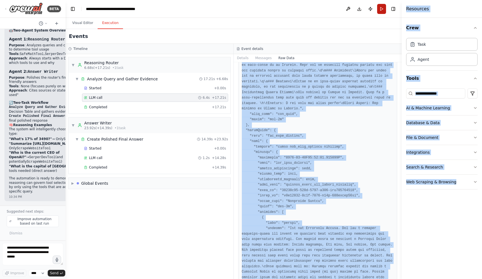
click at [382, 11] on button "Run" at bounding box center [381, 9] width 9 height 10
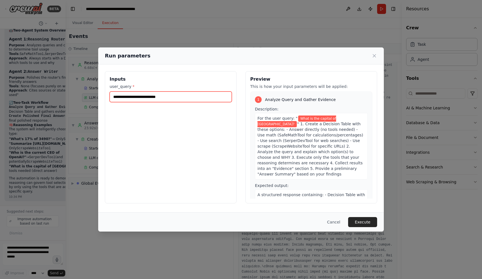
click at [207, 95] on input "**********" at bounding box center [171, 97] width 122 height 11
paste input "**********"
type input "**********"
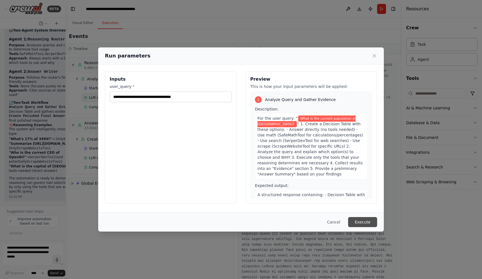
click at [362, 221] on button "Execute" at bounding box center [362, 222] width 29 height 10
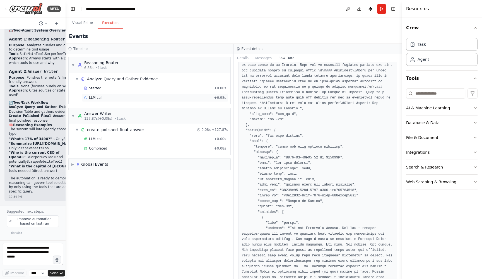
click at [169, 97] on div "LLM call + 6.98s" at bounding box center [155, 97] width 142 height 4
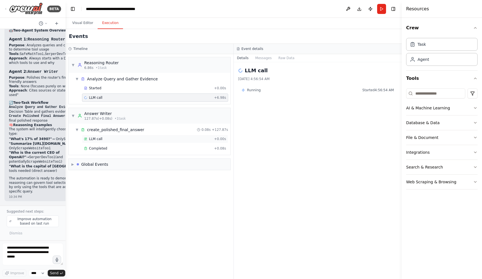
scroll to position [0, 0]
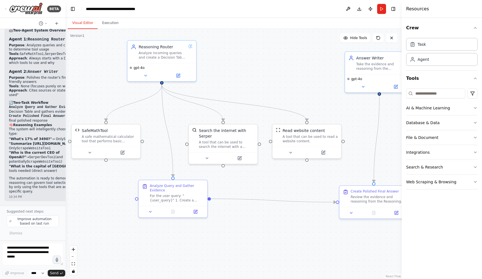
click at [88, 24] on button "Visual Editor" at bounding box center [83, 23] width 30 height 12
click at [114, 24] on button "Execution" at bounding box center [110, 23] width 25 height 12
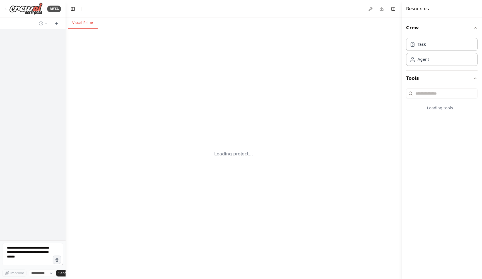
select select "****"
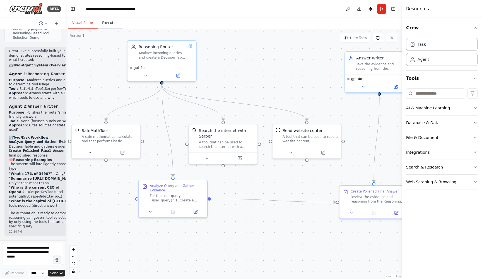
scroll to position [864, 0]
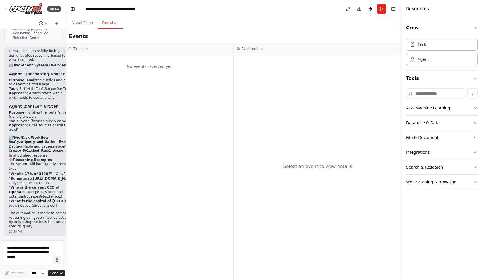
click at [111, 21] on button "Execution" at bounding box center [110, 23] width 25 height 12
click at [82, 21] on button "Visual Editor" at bounding box center [83, 23] width 30 height 12
click at [111, 26] on button "Execution" at bounding box center [110, 23] width 25 height 12
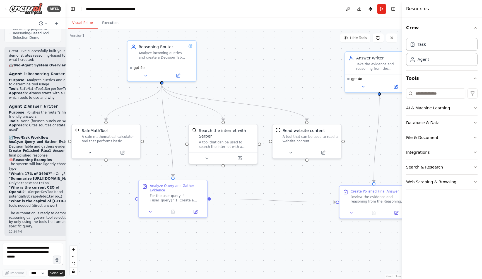
click at [81, 24] on button "Visual Editor" at bounding box center [83, 23] width 30 height 12
click at [382, 7] on button "Run" at bounding box center [381, 9] width 9 height 10
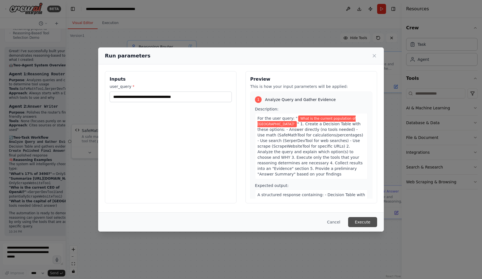
click at [365, 222] on button "Execute" at bounding box center [362, 222] width 29 height 10
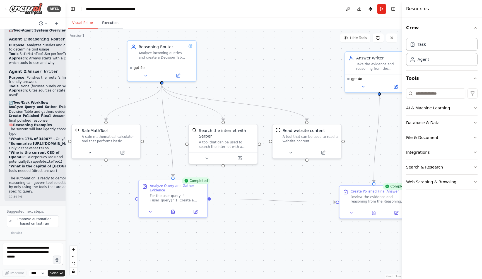
scroll to position [899, 0]
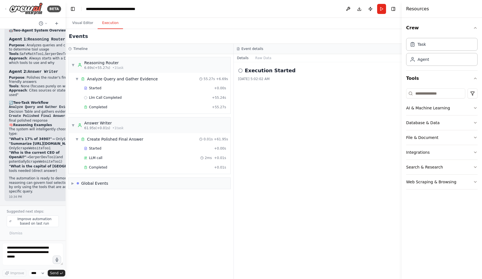
click at [117, 22] on button "Execution" at bounding box center [110, 23] width 25 height 12
click at [158, 96] on div "Llm Call Completed + 55.24s" at bounding box center [155, 97] width 142 height 4
click at [259, 58] on button "Raw Data" at bounding box center [263, 58] width 23 height 8
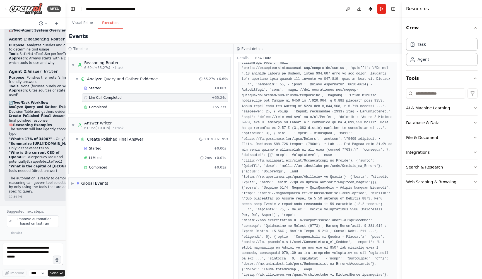
scroll to position [695, 0]
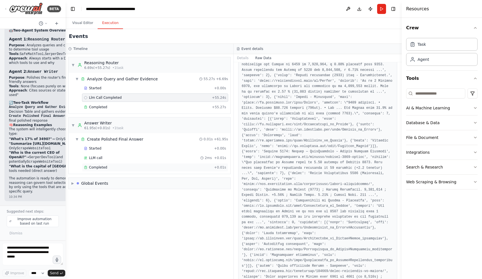
click at [138, 168] on div "Completed" at bounding box center [148, 167] width 128 height 4
